Goal: Find specific page/section: Find specific page/section

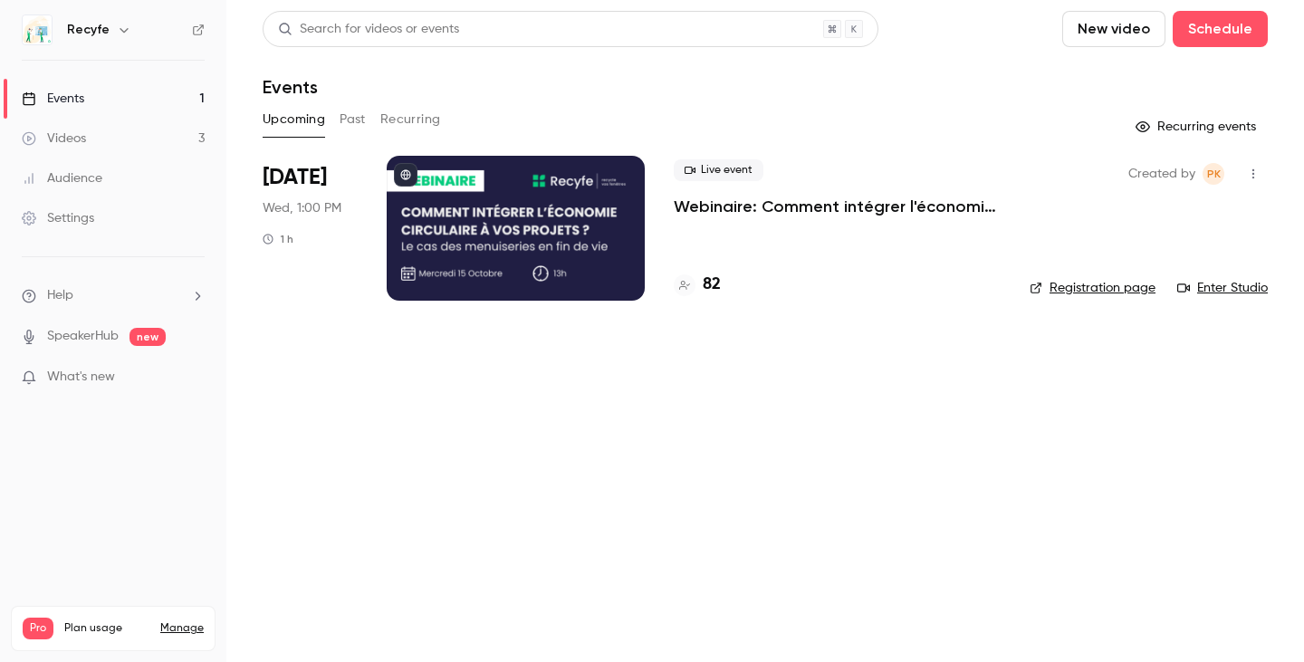
click at [714, 284] on h4 "82" at bounding box center [711, 284] width 18 height 24
